Goal: Task Accomplishment & Management: Complete application form

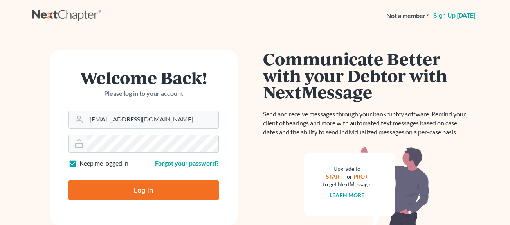
click at [168, 190] on input "Log In" at bounding box center [143, 191] width 150 height 20
type input "Thinking..."
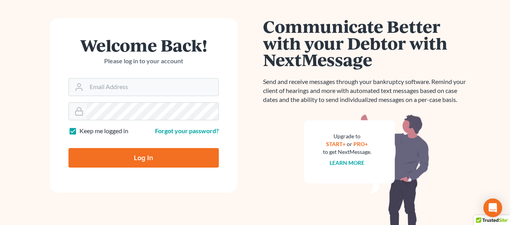
scroll to position [78, 0]
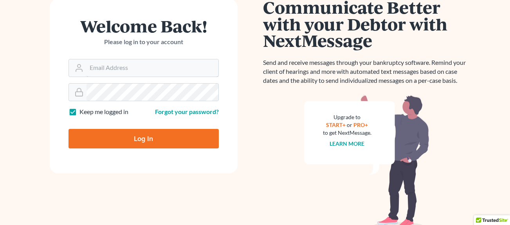
type input "[EMAIL_ADDRESS][DOMAIN_NAME]"
click at [135, 142] on input "Log In" at bounding box center [143, 139] width 150 height 20
type input "Thinking..."
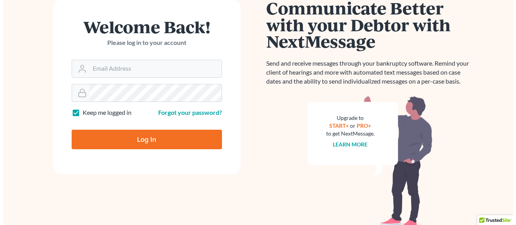
scroll to position [78, 0]
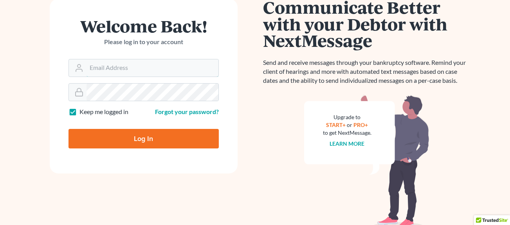
type input "[EMAIL_ADDRESS][DOMAIN_NAME]"
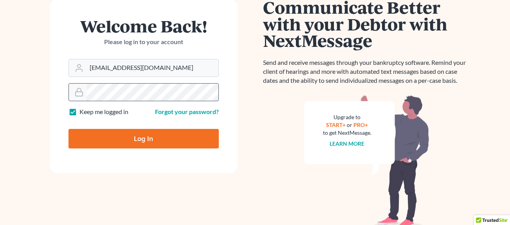
click at [73, 93] on div at bounding box center [143, 92] width 150 height 18
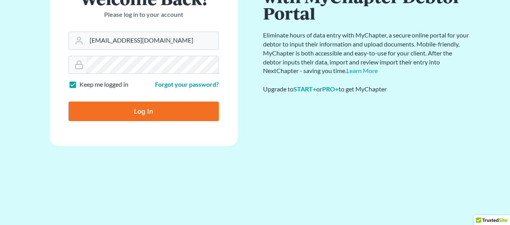
click at [88, 92] on form "Welcome Back! Please log in to your account Email Address bkparalegal@yourlawsm…" at bounding box center [144, 58] width 188 height 175
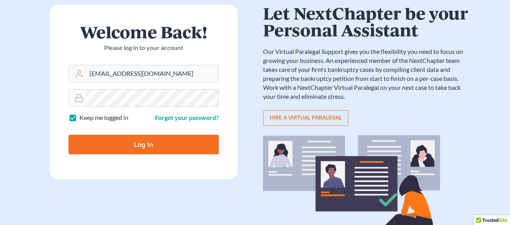
click at [68, 135] on input "Log In" at bounding box center [143, 145] width 150 height 20
type input "Thinking..."
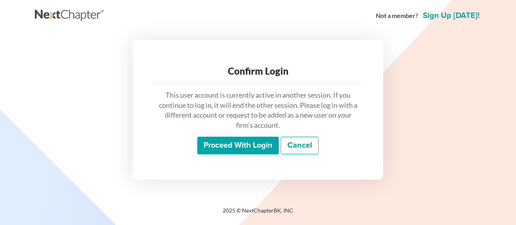
click at [252, 147] on input "Proceed with login" at bounding box center [237, 146] width 81 height 18
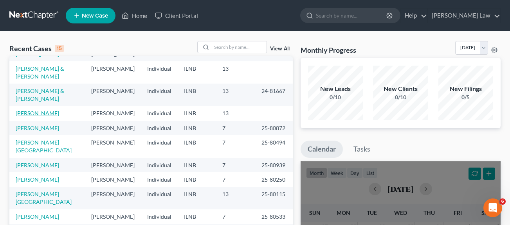
scroll to position [39, 0]
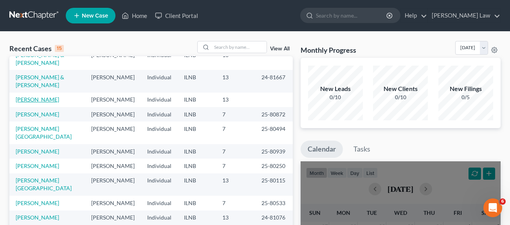
click at [37, 103] on link "[PERSON_NAME]" at bounding box center [37, 99] width 43 height 7
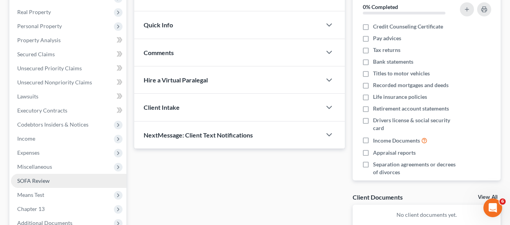
scroll to position [156, 0]
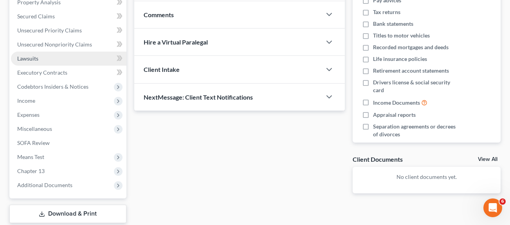
drag, startPoint x: 37, startPoint y: 53, endPoint x: 40, endPoint y: 61, distance: 8.6
click at [37, 53] on link "Lawsuits" at bounding box center [68, 59] width 115 height 14
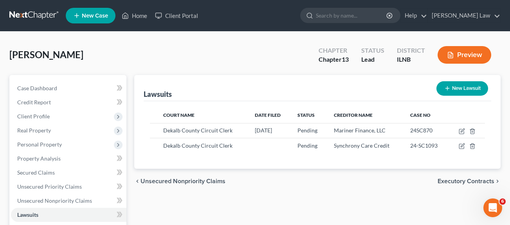
click at [465, 90] on button "New Lawsuit" at bounding box center [462, 88] width 52 height 14
select select "0"
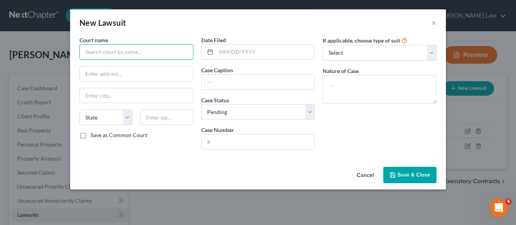
click at [112, 52] on input "text" at bounding box center [136, 52] width 114 height 16
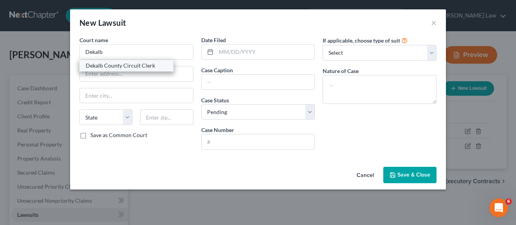
click at [142, 69] on div "Dekalb County Circuit Clerk" at bounding box center [126, 66] width 81 height 8
type input "Dekalb County Circuit Clerk"
type input "[STREET_ADDRESS]"
type input "Sycamore"
select select "14"
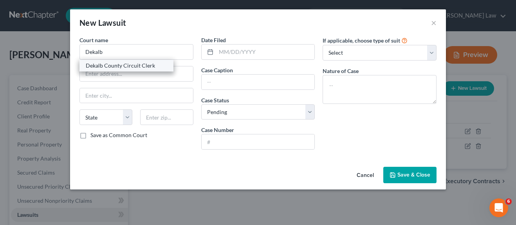
type input "60178"
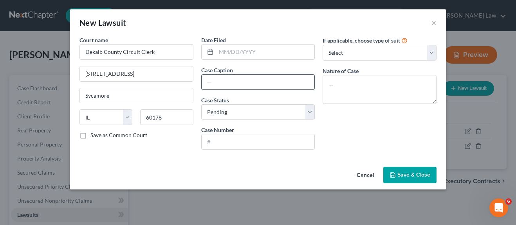
click at [220, 83] on input "text" at bounding box center [257, 82] width 113 height 15
type input "Capital One Bank vs. [PERSON_NAME]"
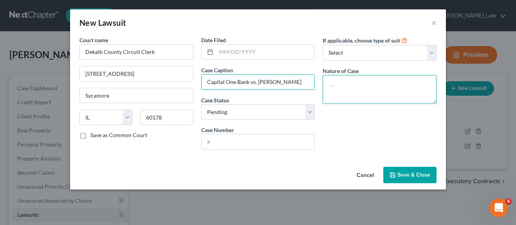
click at [372, 82] on textarea at bounding box center [379, 89] width 114 height 29
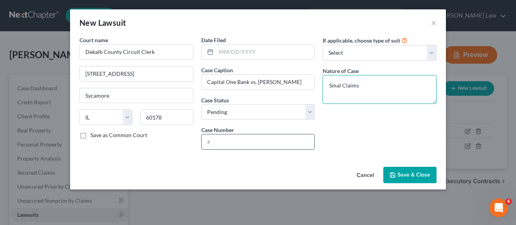
type textarea "Smal Claims"
click at [239, 144] on input "text" at bounding box center [257, 142] width 113 height 15
type input "25SC747"
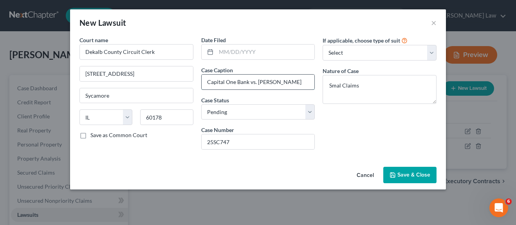
drag, startPoint x: 277, startPoint y: 82, endPoint x: 294, endPoint y: 82, distance: 16.8
click at [294, 82] on input "Capital One Bank vs. [PERSON_NAME]" at bounding box center [257, 82] width 113 height 15
type input "Capital One Bank vs. [PERSON_NAME]"
click at [412, 175] on span "Save & Close" at bounding box center [413, 175] width 33 height 7
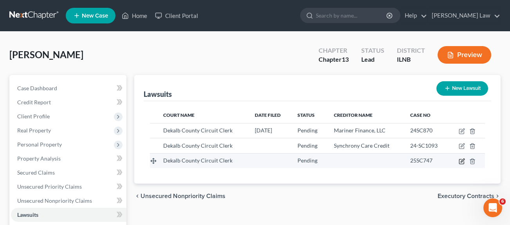
click at [461, 163] on icon "button" at bounding box center [461, 161] width 6 height 6
select select "14"
select select "0"
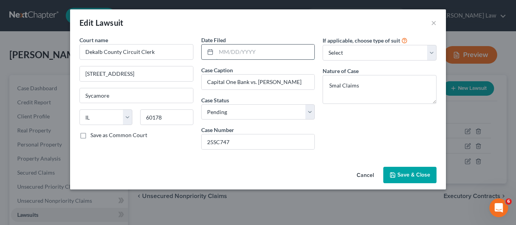
click at [221, 53] on input "text" at bounding box center [265, 52] width 99 height 15
click at [226, 52] on input "7/725" at bounding box center [265, 52] width 99 height 15
click at [412, 177] on span "Save & Close" at bounding box center [413, 175] width 33 height 7
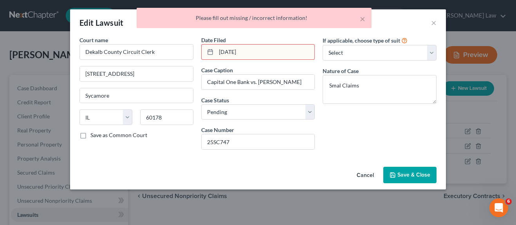
click at [232, 52] on input "[DATE]" at bounding box center [265, 52] width 99 height 15
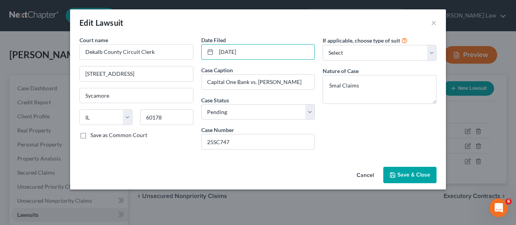
type input "[DATE]"
click at [411, 180] on button "Save & Close" at bounding box center [409, 175] width 53 height 16
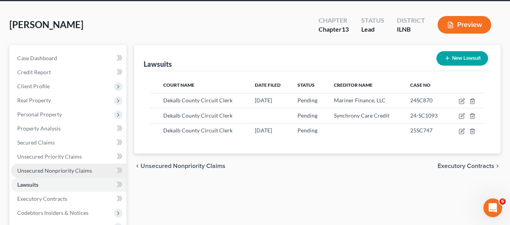
scroll to position [39, 0]
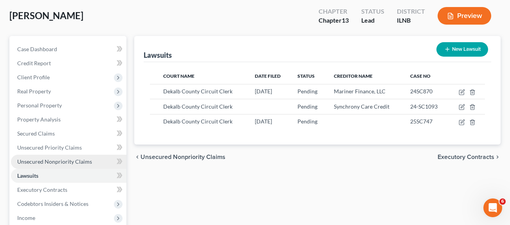
click at [60, 163] on span "Unsecured Nonpriority Claims" at bounding box center [54, 161] width 75 height 7
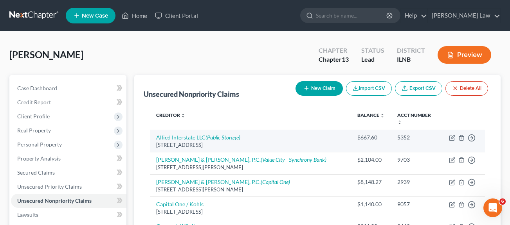
scroll to position [39, 0]
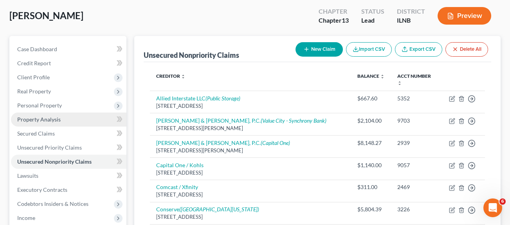
click at [23, 121] on span "Property Analysis" at bounding box center [38, 119] width 43 height 7
